Goal: Obtain resource: Obtain resource

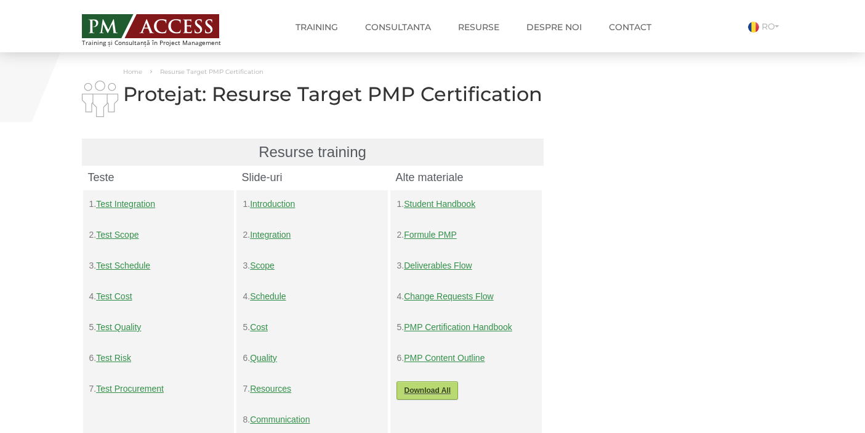
click at [427, 392] on link "Download All" at bounding box center [428, 390] width 62 height 18
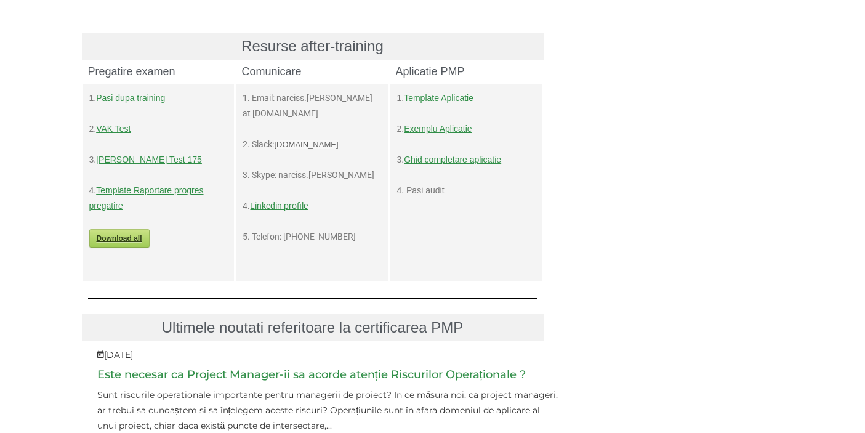
scroll to position [622, 0]
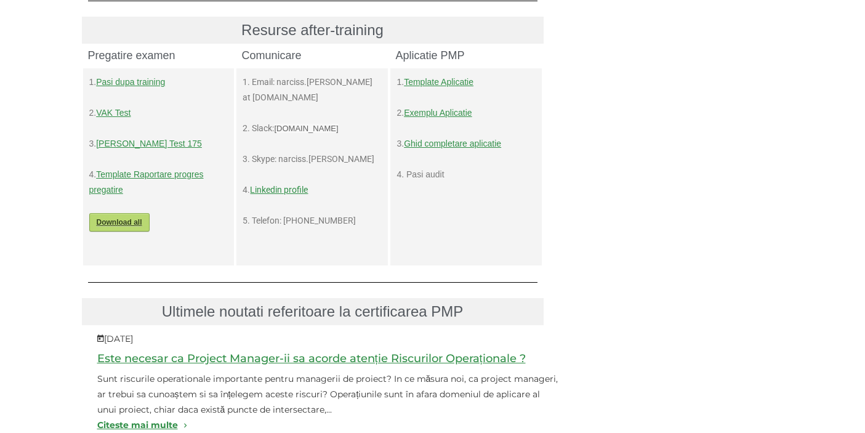
click at [124, 220] on link "Download all" at bounding box center [119, 222] width 60 height 18
click at [117, 115] on link "VAK Test" at bounding box center [113, 113] width 34 height 10
click at [124, 147] on link "[PERSON_NAME] Test 175" at bounding box center [149, 144] width 106 height 10
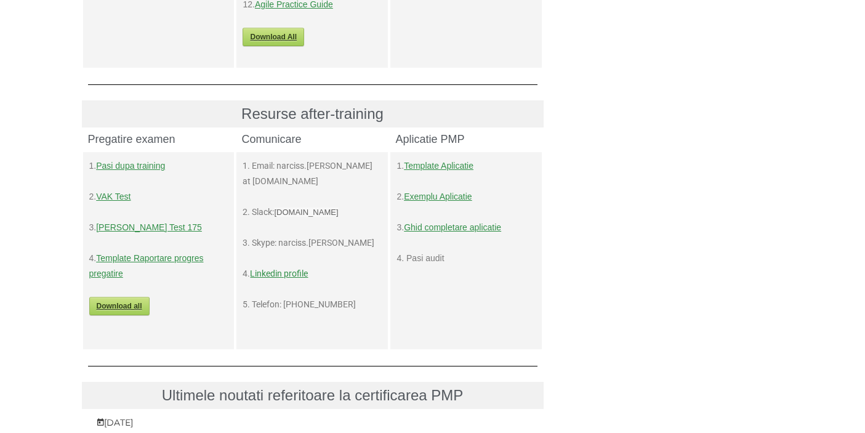
scroll to position [536, 0]
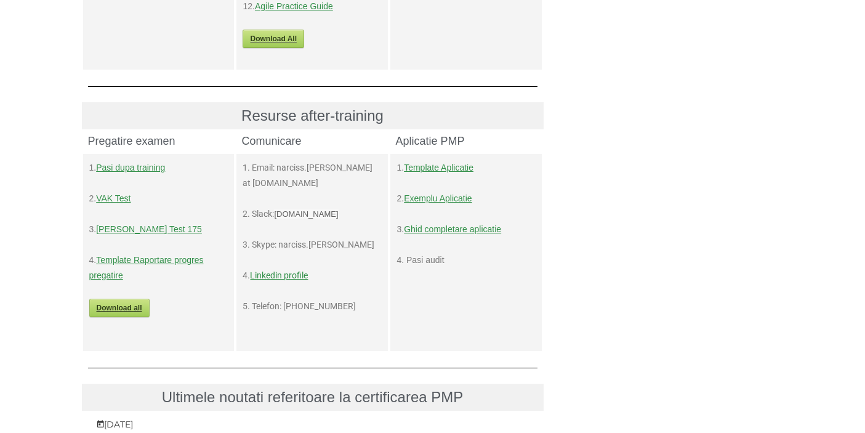
click at [474, 336] on div "1. Template Aplicatie 2. Exemplu Aplicatie 3. Ghid completare aplicatie 4. Pasi…" at bounding box center [466, 252] width 139 height 185
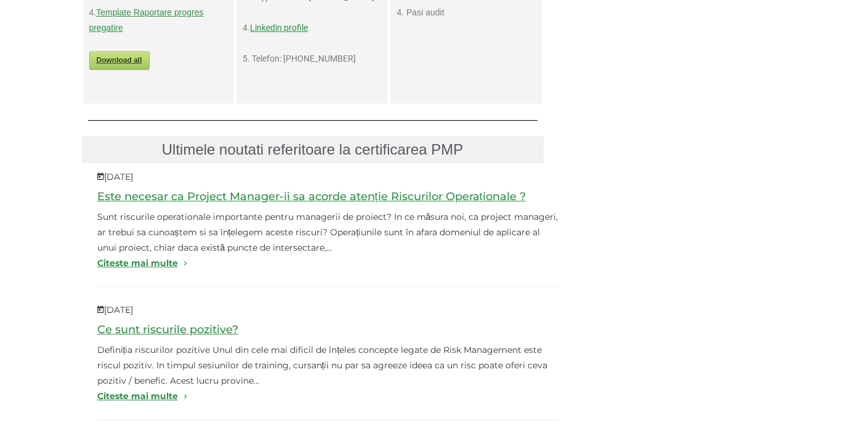
scroll to position [799, 0]
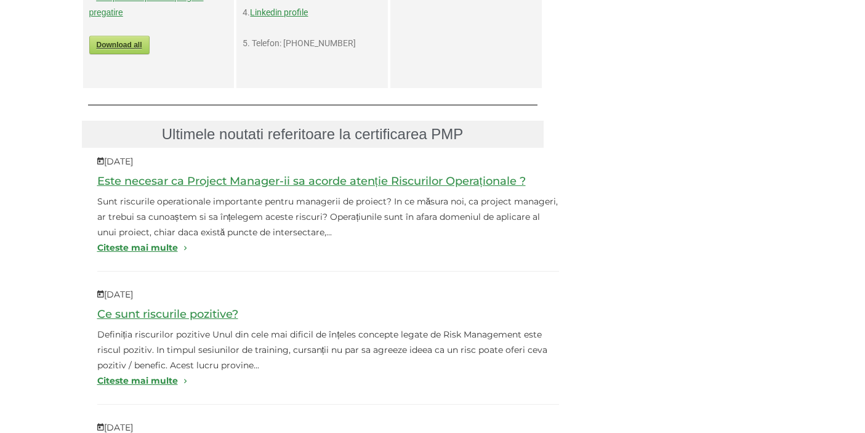
click at [188, 317] on link "Ce sunt riscurile pozitive?" at bounding box center [167, 314] width 141 height 14
